Goal: Task Accomplishment & Management: Complete application form

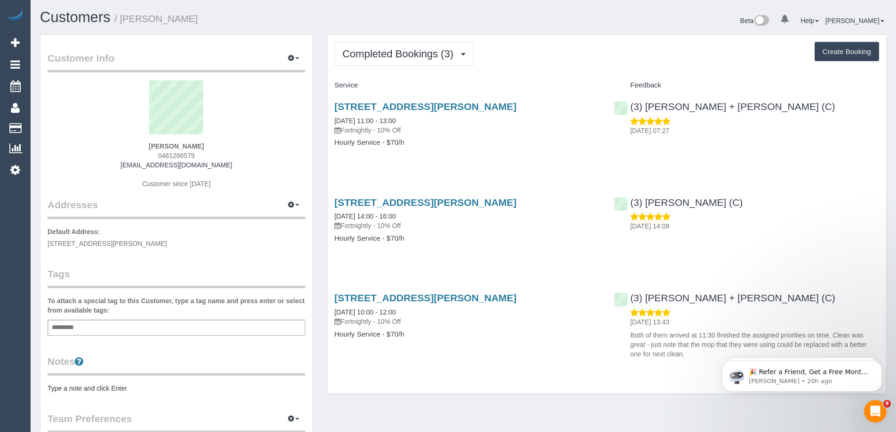
click at [162, 151] on div "Kanika Nakra 0481286579 kanikaparasthakur@gmail.com Customer since 2025" at bounding box center [177, 139] width 258 height 118
click at [166, 144] on strong "Kanika Nakra" at bounding box center [176, 147] width 55 height 8
copy strong "Kanika"
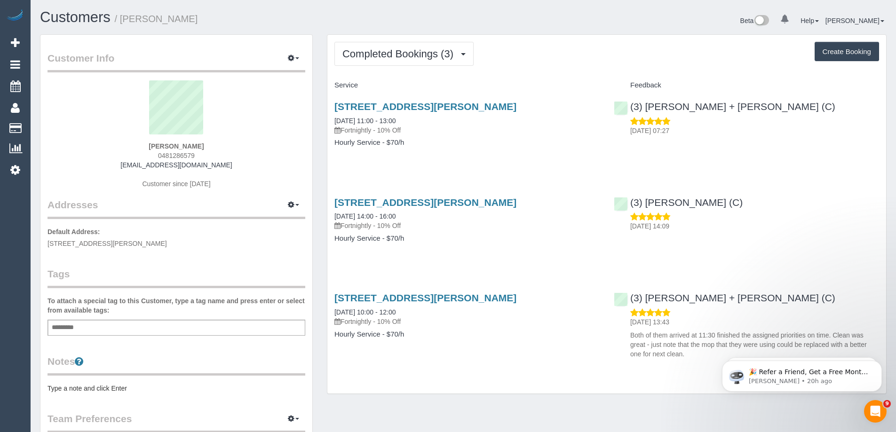
click at [188, 146] on strong "Kanika Nakra" at bounding box center [176, 147] width 55 height 8
copy strong "Nakra"
drag, startPoint x: 126, startPoint y: 163, endPoint x: 266, endPoint y: 168, distance: 140.3
click at [266, 168] on div "Kanika Nakra 0481286579 kanikaparasthakur@gmail.com Customer since 2025" at bounding box center [177, 139] width 258 height 118
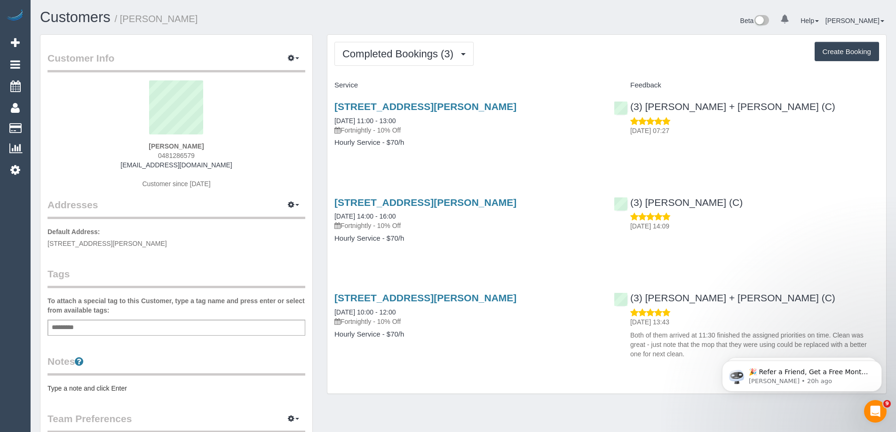
copy link "kanikaparasthakur@gmail.com"
drag, startPoint x: 160, startPoint y: 156, endPoint x: 220, endPoint y: 158, distance: 59.7
click at [220, 158] on div "Kanika Nakra 0481286579 kanikaparasthakur@gmail.com Customer since 2025" at bounding box center [177, 139] width 258 height 118
copy span "481286579"
drag, startPoint x: 332, startPoint y: 106, endPoint x: 403, endPoint y: 104, distance: 71.5
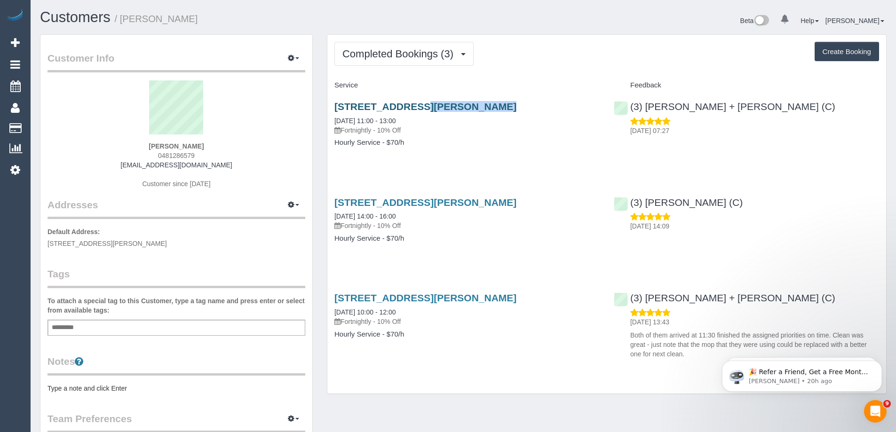
click at [403, 104] on div "44 Salina Walk, Caroline Springs, VIC 3023 03/09/2025 11:00 - 13:00 Fortnightly…" at bounding box center [466, 129] width 279 height 72
copy link "44 Salina Walk"
drag, startPoint x: 207, startPoint y: 150, endPoint x: 161, endPoint y: 153, distance: 46.7
click at [161, 153] on div "Kanika Nakra 0481286579 kanikaparasthakur@gmail.com Customer since 2025" at bounding box center [177, 139] width 258 height 118
click at [163, 159] on span "0481286579" at bounding box center [176, 156] width 37 height 8
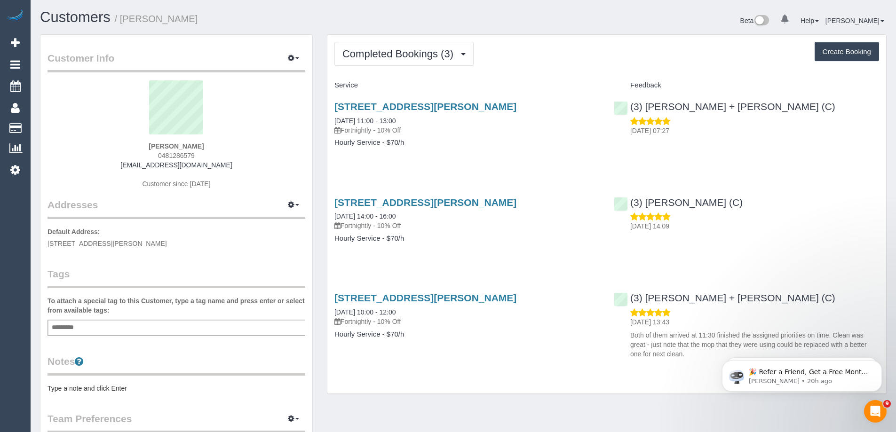
drag, startPoint x: 163, startPoint y: 156, endPoint x: 207, endPoint y: 155, distance: 44.7
click at [207, 155] on div "Kanika Nakra 0481286579 kanikaparasthakur@gmail.com Customer since 2025" at bounding box center [177, 139] width 258 height 118
copy span "481286579"
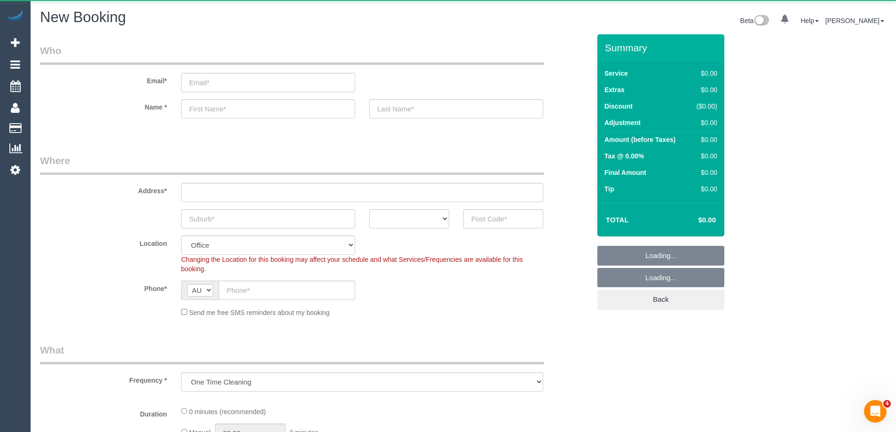
select select "object:649"
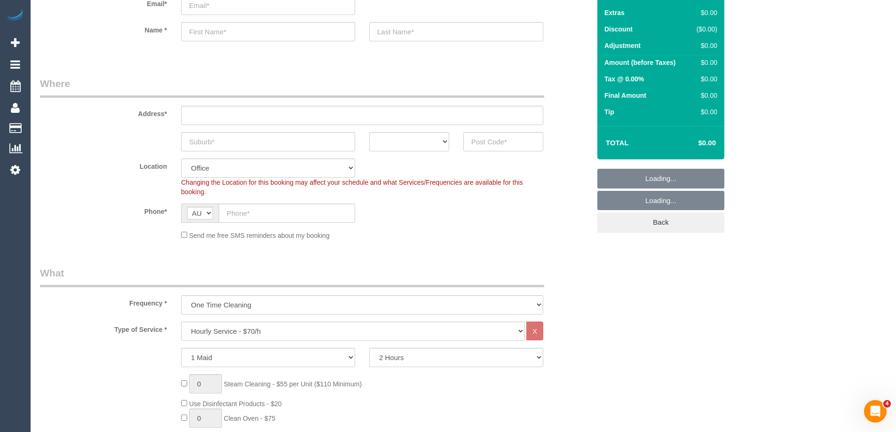
scroll to position [141, 0]
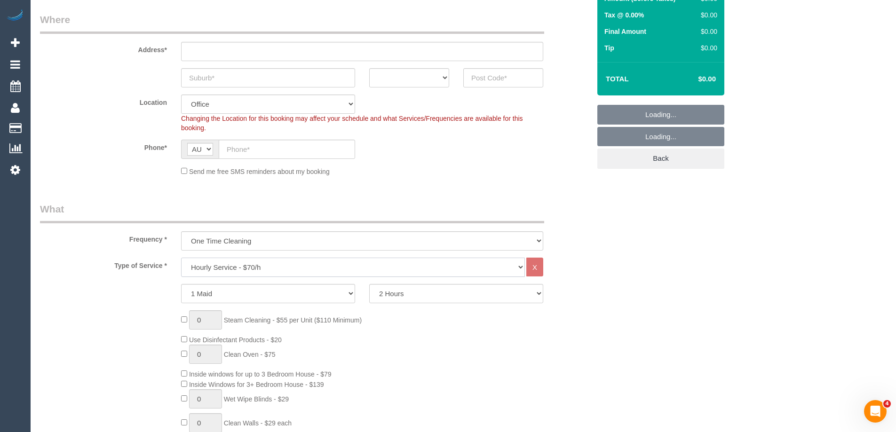
click at [222, 262] on select "Hourly Service - $70/h Hourly Service - $65/h Hourly Service - $60/h Hourly Ser…" at bounding box center [353, 267] width 344 height 19
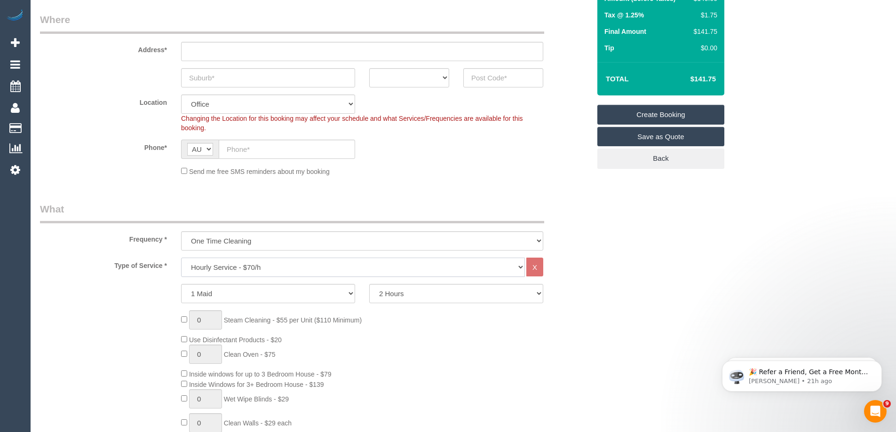
scroll to position [0, 0]
select select "210"
click at [181, 258] on select "Hourly Service - $70/h Hourly Service - $65/h Hourly Service - $60/h Hourly Ser…" at bounding box center [353, 267] width 344 height 19
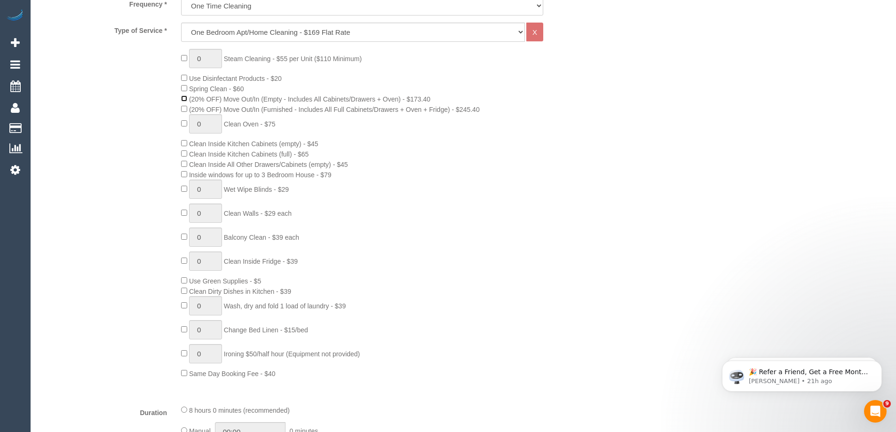
scroll to position [423, 0]
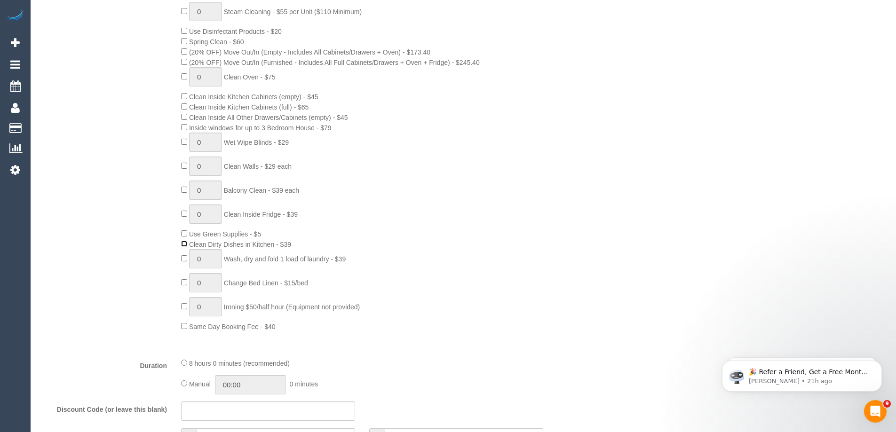
click at [183, 257] on div "0 Steam Cleaning - $55 per Unit ($110 Minimum) Use Disinfectant Products - $20 …" at bounding box center [385, 167] width 423 height 330
type input "1"
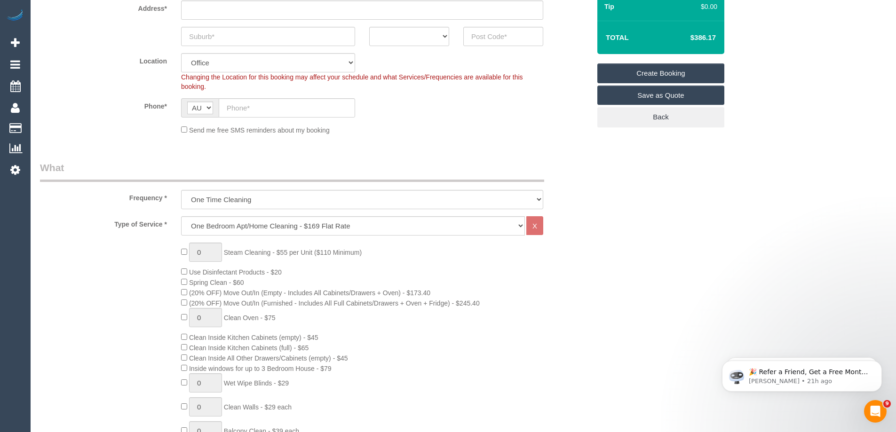
scroll to position [188, 0]
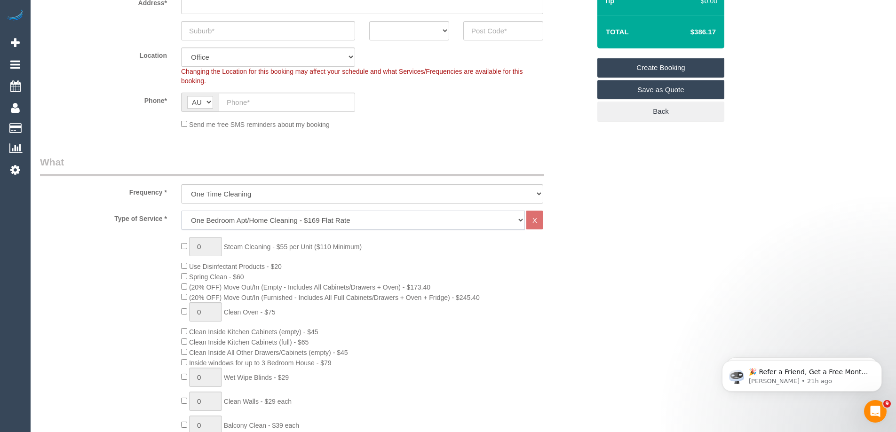
click at [217, 223] on select "Hourly Service - $70/h Hourly Service - $65/h Hourly Service - $60/h Hourly Ser…" at bounding box center [353, 220] width 344 height 19
select select "211"
click at [181, 211] on select "Hourly Service - $70/h Hourly Service - $65/h Hourly Service - $60/h Hourly Ser…" at bounding box center [353, 220] width 344 height 19
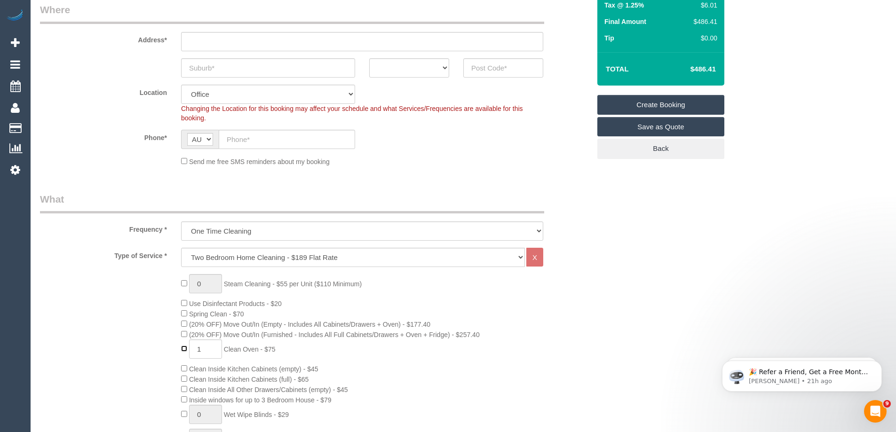
scroll to position [329, 0]
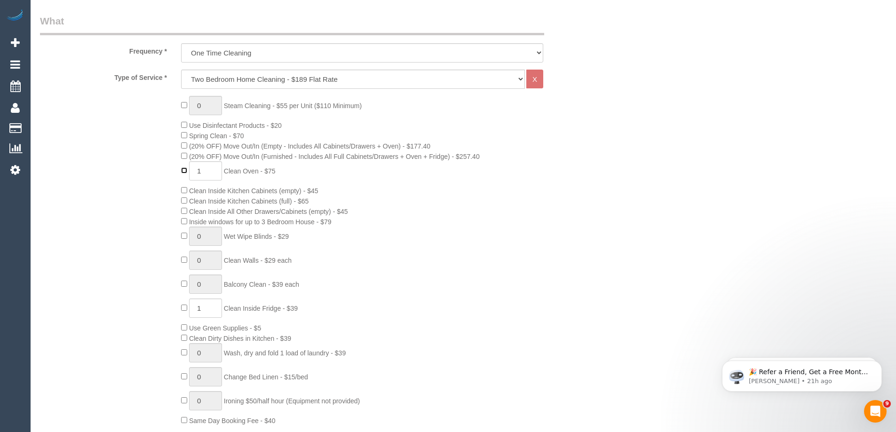
type input "0"
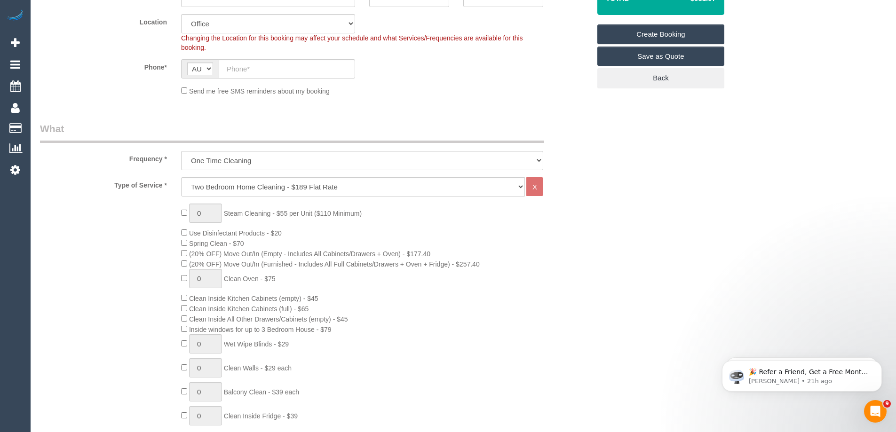
scroll to position [235, 0]
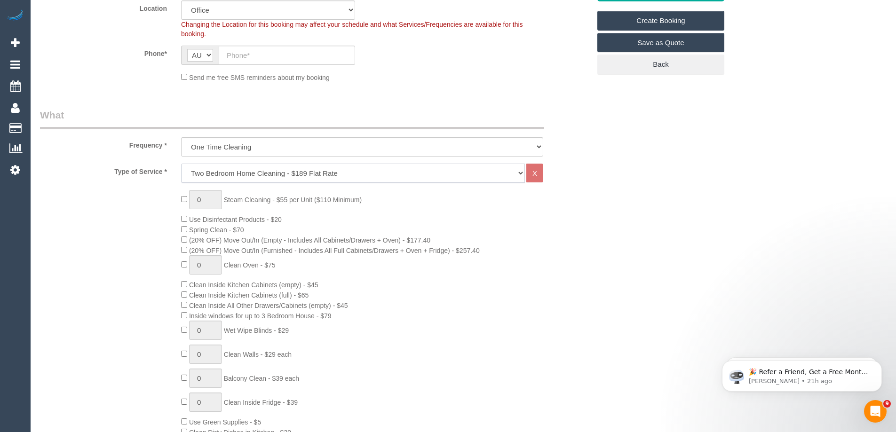
click at [213, 169] on select "Hourly Service - $70/h Hourly Service - $65/h Hourly Service - $60/h Hourly Ser…" at bounding box center [353, 173] width 344 height 19
click at [181, 164] on select "Hourly Service - $70/h Hourly Service - $65/h Hourly Service - $60/h Hourly Ser…" at bounding box center [353, 173] width 344 height 19
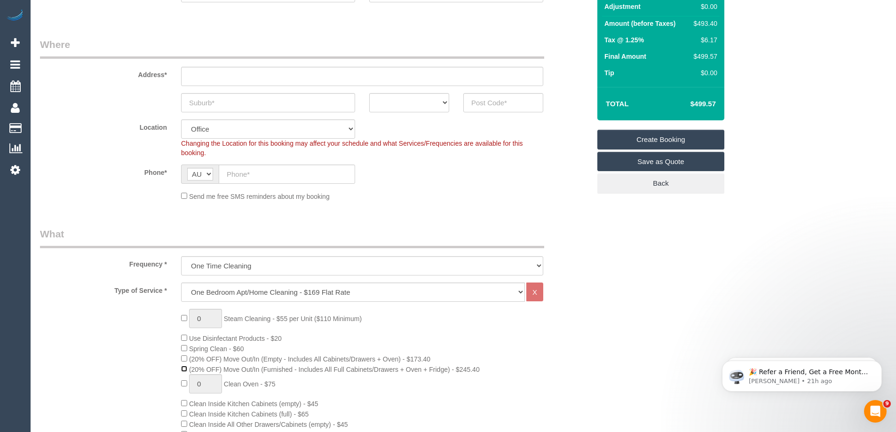
scroll to position [0, 0]
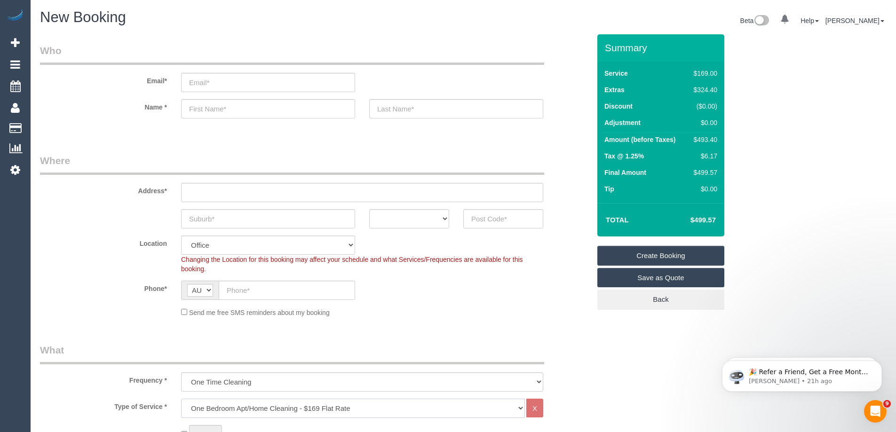
click at [254, 410] on select "Hourly Service - $70/h Hourly Service - $65/h Hourly Service - $60/h Hourly Ser…" at bounding box center [353, 408] width 344 height 19
click at [181, 399] on select "Hourly Service - $70/h Hourly Service - $65/h Hourly Service - $60/h Hourly Ser…" at bounding box center [353, 408] width 344 height 19
click at [261, 409] on select "Hourly Service - $70/h Hourly Service - $65/h Hourly Service - $60/h Hourly Ser…" at bounding box center [353, 408] width 344 height 19
click at [181, 399] on select "Hourly Service - $70/h Hourly Service - $65/h Hourly Service - $60/h Hourly Ser…" at bounding box center [353, 408] width 344 height 19
click at [227, 405] on select "Hourly Service - $70/h Hourly Service - $65/h Hourly Service - $60/h Hourly Ser…" at bounding box center [353, 408] width 344 height 19
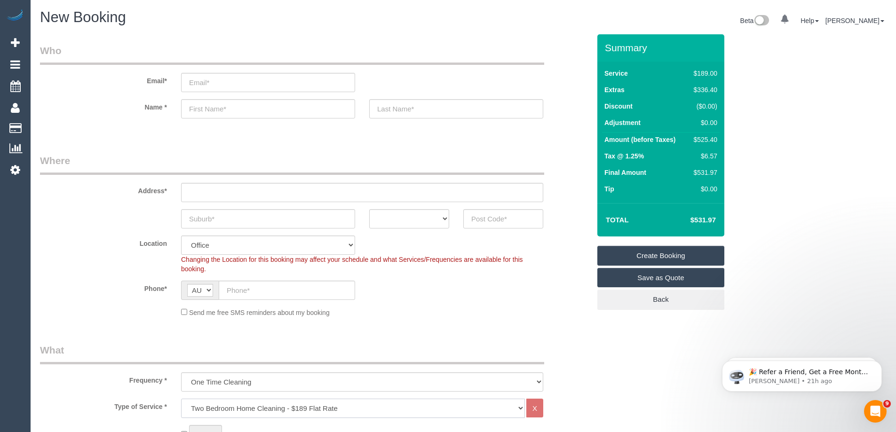
select select "210"
click at [181, 399] on select "Hourly Service - $70/h Hourly Service - $65/h Hourly Service - $60/h Hourly Ser…" at bounding box center [353, 408] width 344 height 19
